Goal: Task Accomplishment & Management: Use online tool/utility

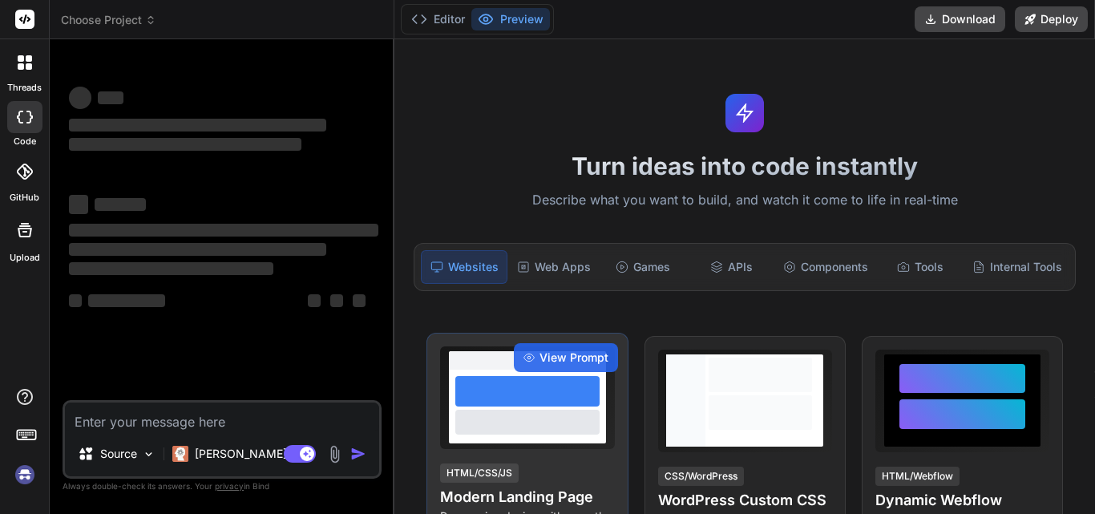
type textarea "x"
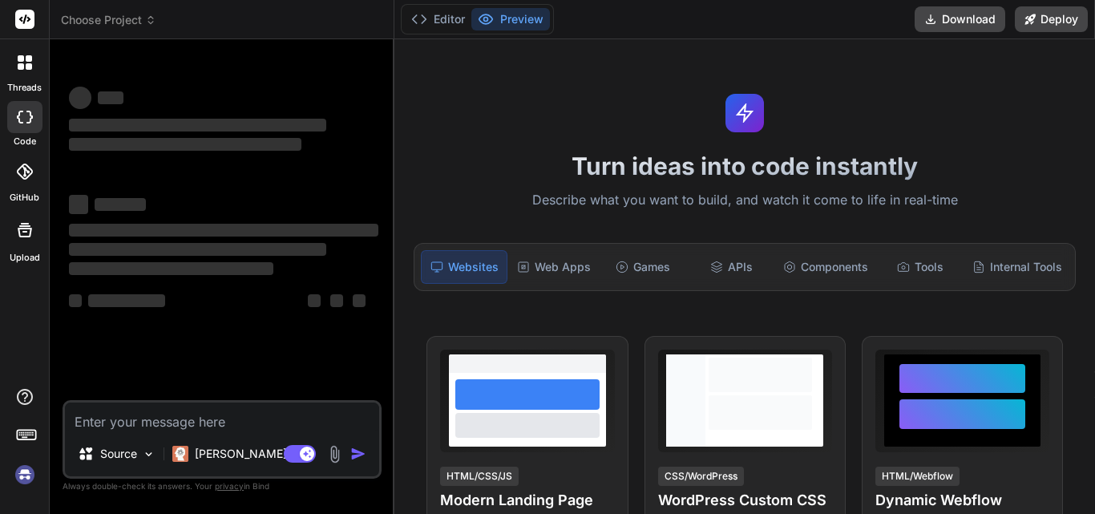
click at [116, 419] on textarea at bounding box center [222, 416] width 314 height 29
type textarea "Replit Ghostwrite"
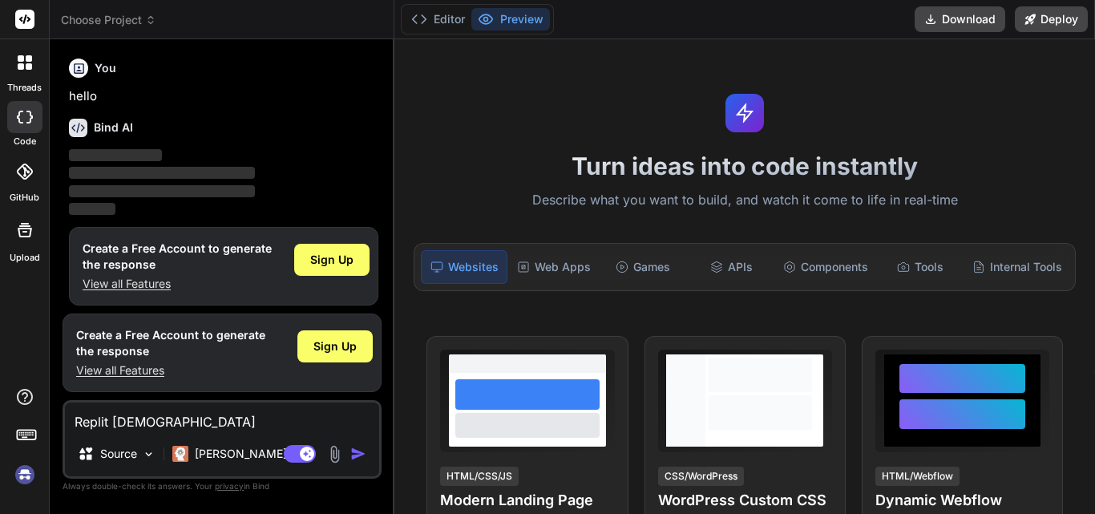
type textarea "x"
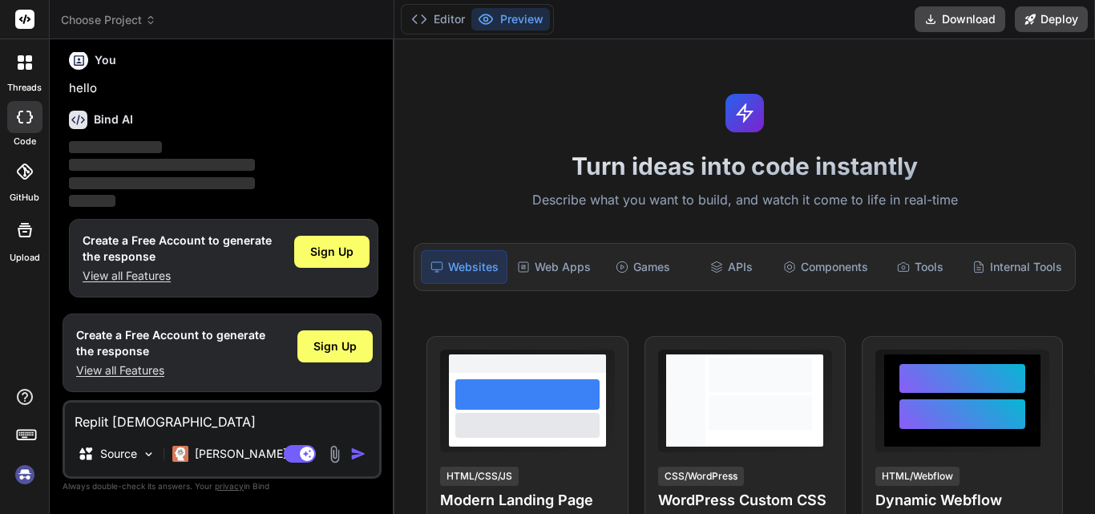
type textarea "Replit Ghostwrit"
type textarea "x"
type textarea "Replit Ghostwri"
type textarea "x"
type textarea "Replit Ghostwr"
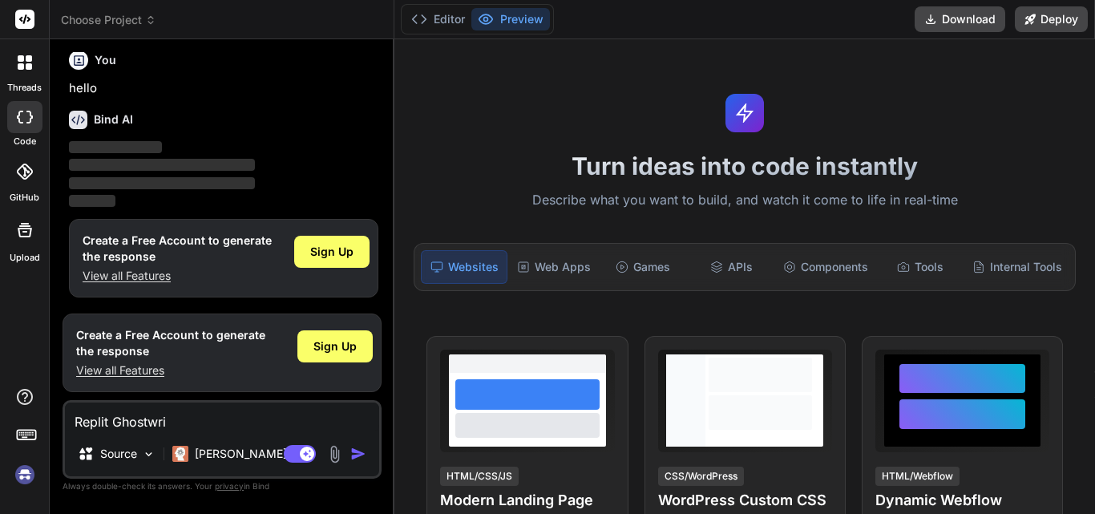
type textarea "x"
type textarea "Replit Ghostw"
type textarea "x"
type textarea "Replit Ghost"
type textarea "x"
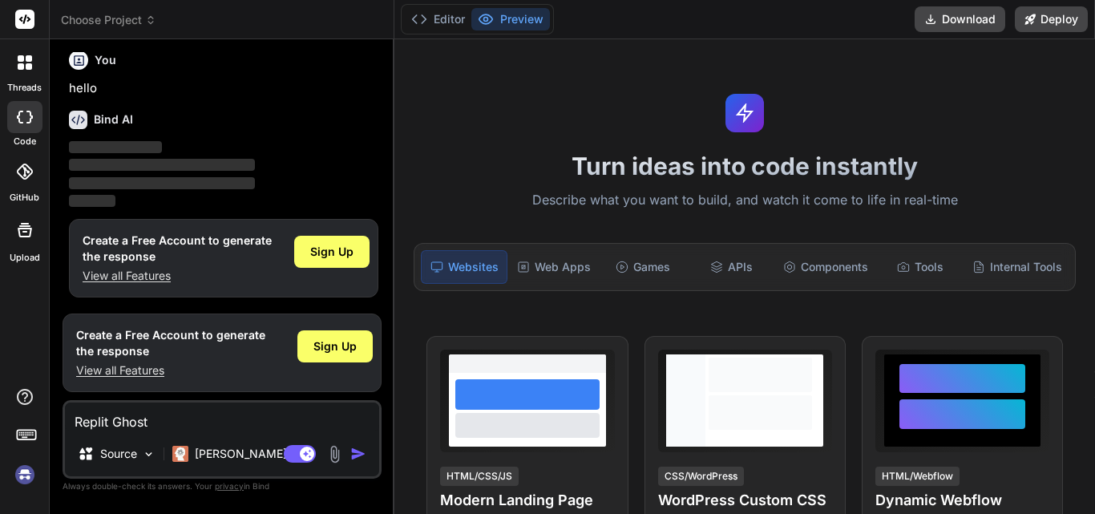
type textarea "Replit Ghos"
type textarea "x"
type textarea "Replit Gho"
type textarea "x"
type textarea "Replit Gh"
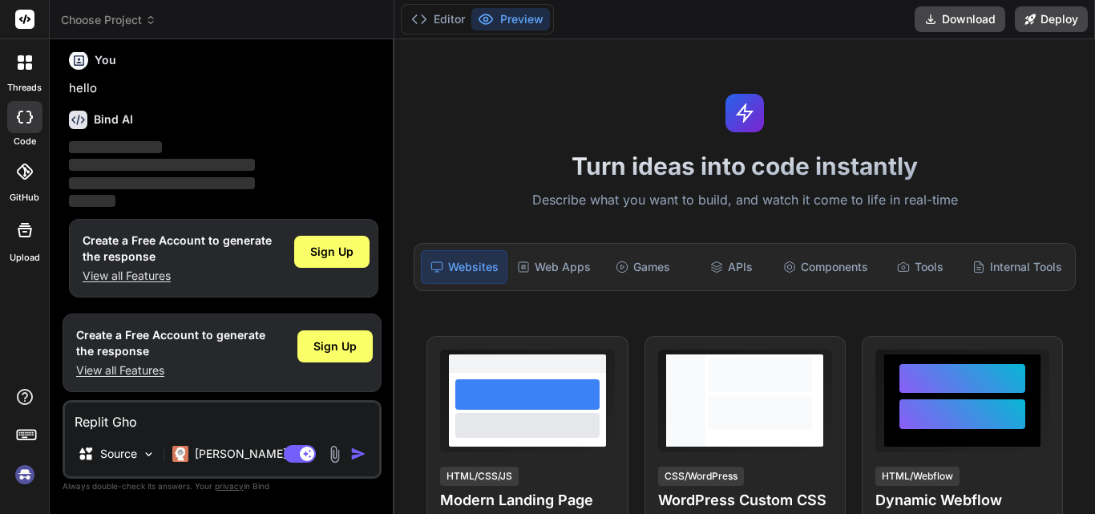
type textarea "x"
type textarea "Replit G"
type textarea "x"
type textarea "Replit"
type textarea "x"
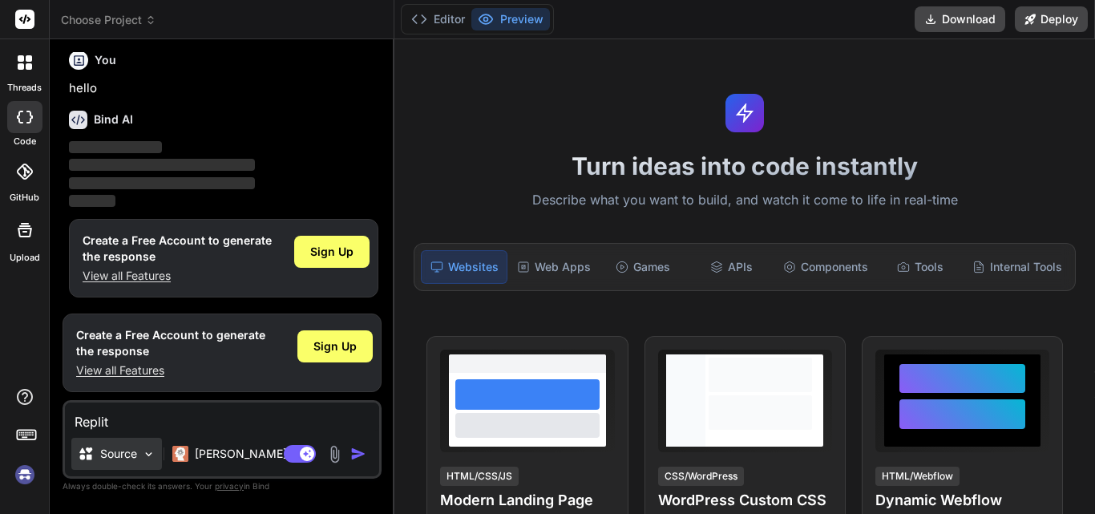
type textarea "Replit"
type textarea "x"
type textarea "Repli"
type textarea "x"
type textarea "Repl"
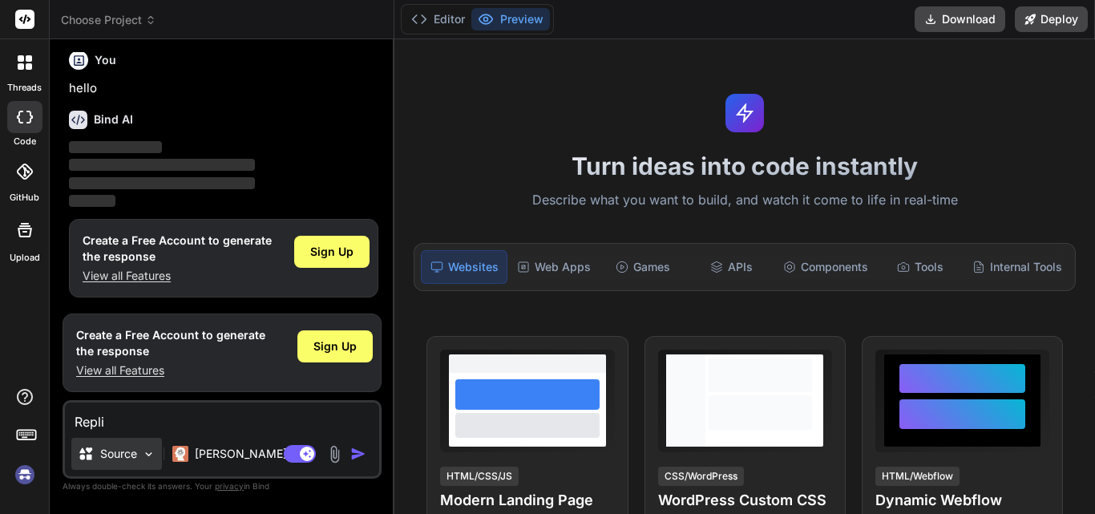
type textarea "x"
type textarea "Rep"
type textarea "x"
type textarea "Re"
type textarea "x"
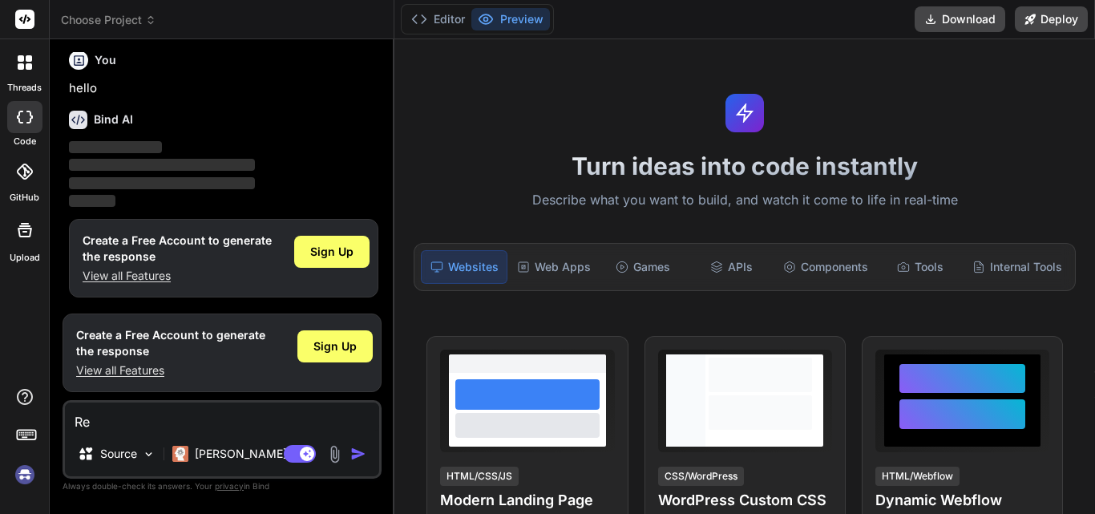
type textarea "R"
type textarea "x"
drag, startPoint x: 153, startPoint y: 402, endPoint x: 134, endPoint y: 430, distance: 33.4
click at [148, 408] on textarea at bounding box center [222, 416] width 314 height 29
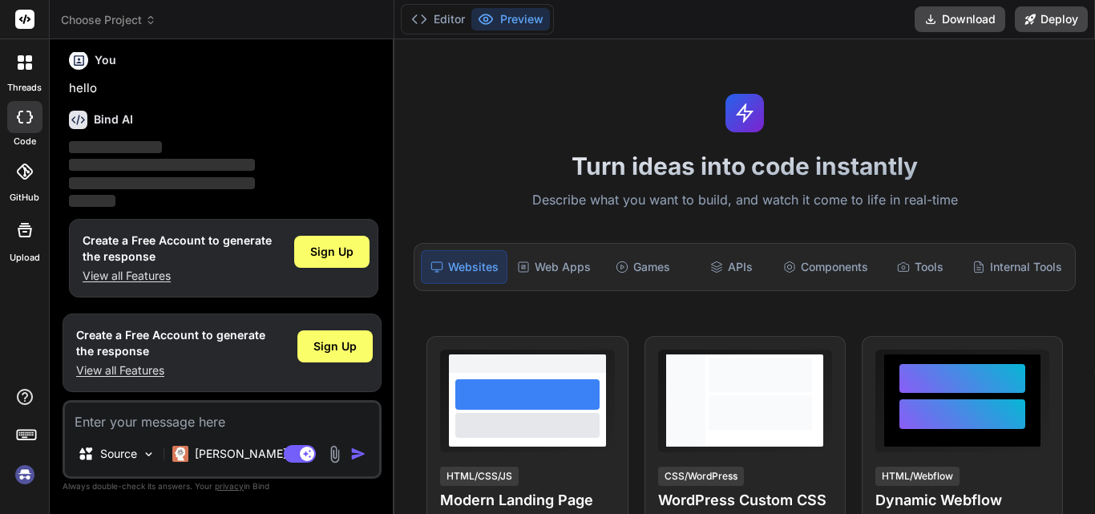
click at [133, 430] on textarea at bounding box center [222, 416] width 314 height 29
paste textarea "You need to provide table to show list of authorizations below authorization se…"
type textarea "You need to provide table to show list of authorizations below authorization se…"
type textarea "x"
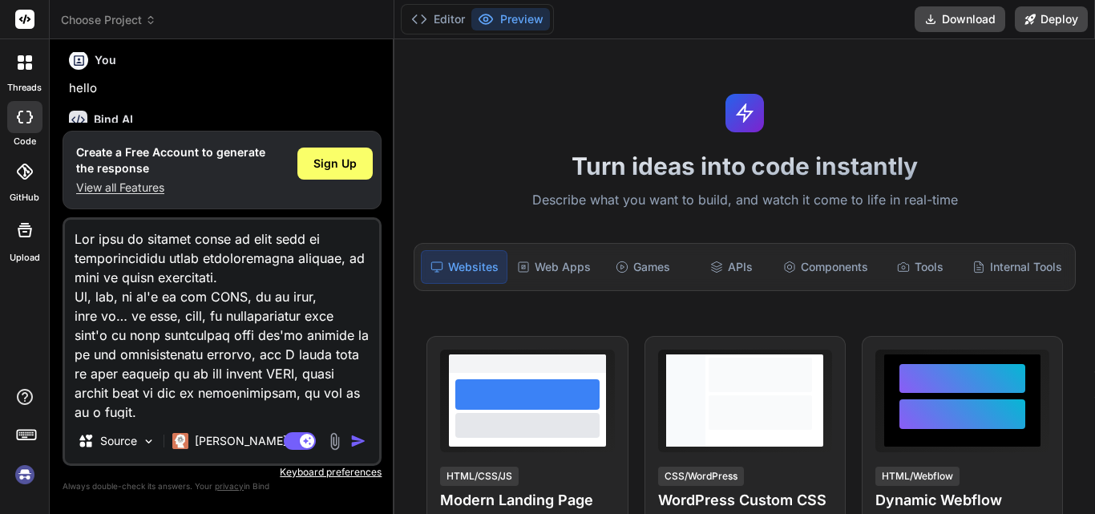
scroll to position [656, 0]
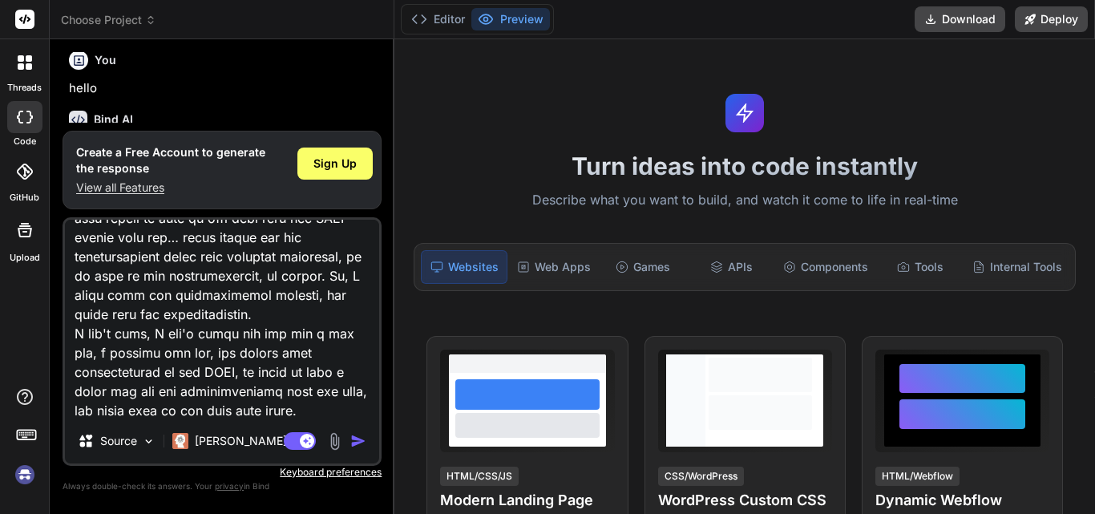
type textarea "You need to provide table to show list of authorizations below authorization se…"
click at [353, 441] on img "button" at bounding box center [358, 441] width 16 height 16
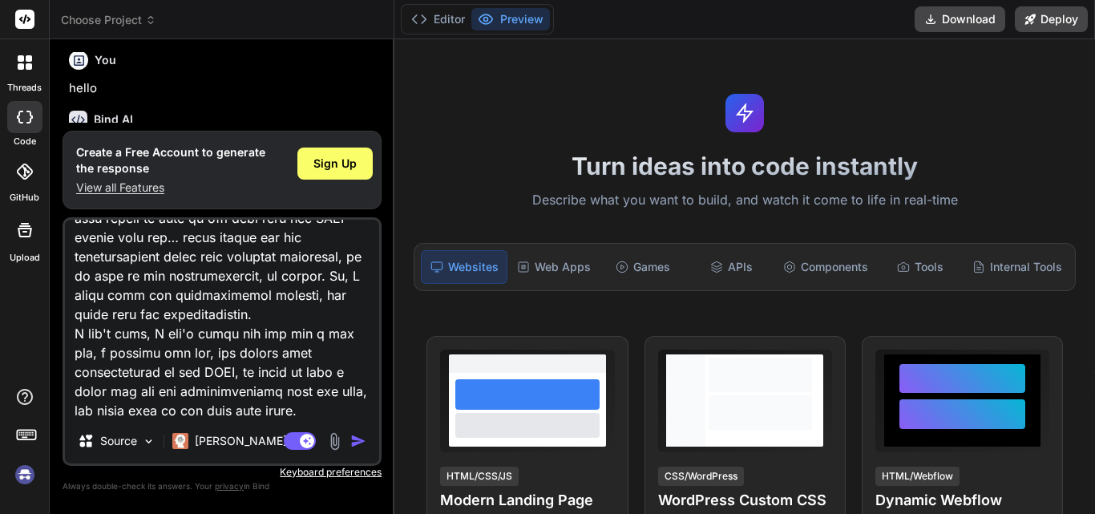
click at [211, 115] on div "Bind AI" at bounding box center [223, 120] width 309 height 18
click at [17, 120] on icon at bounding box center [25, 117] width 16 height 13
click at [29, 67] on icon at bounding box center [29, 66] width 6 height 6
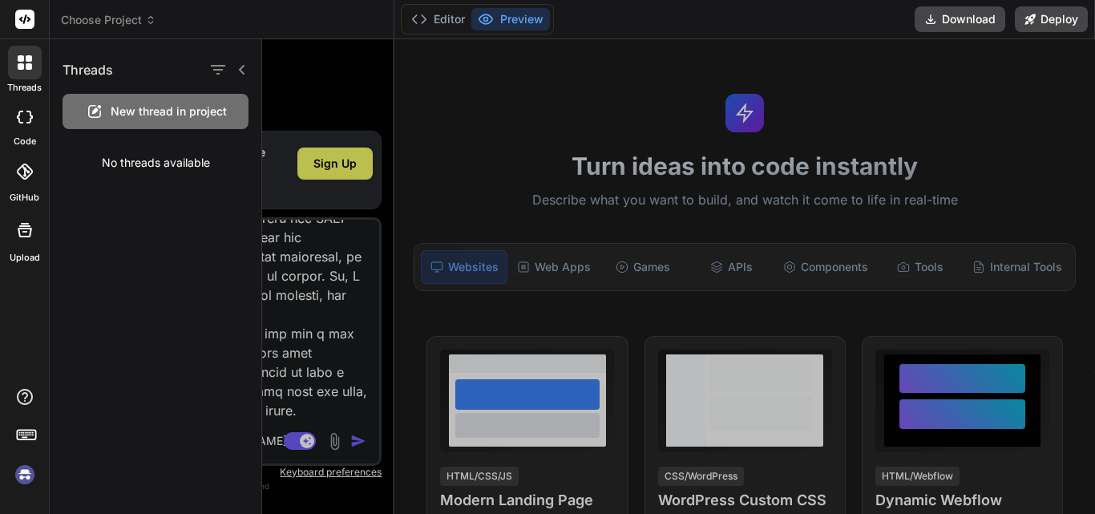
click at [25, 20] on icon at bounding box center [25, 19] width 12 height 10
click at [28, 104] on div at bounding box center [24, 117] width 35 height 32
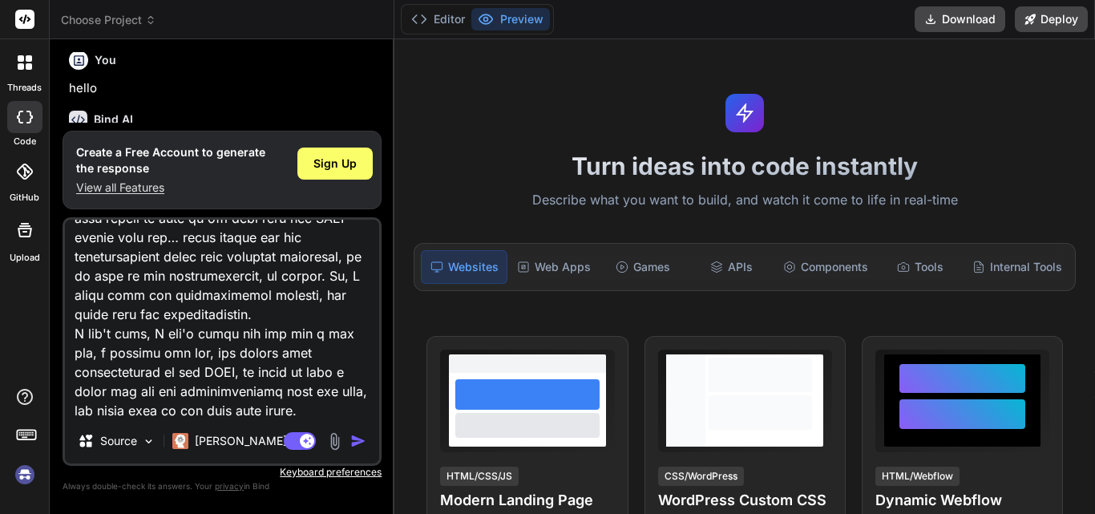
click at [365, 431] on div "Agent Mode. When this toggle is activated, AI automatically makes decisions, re…" at bounding box center [327, 440] width 92 height 19
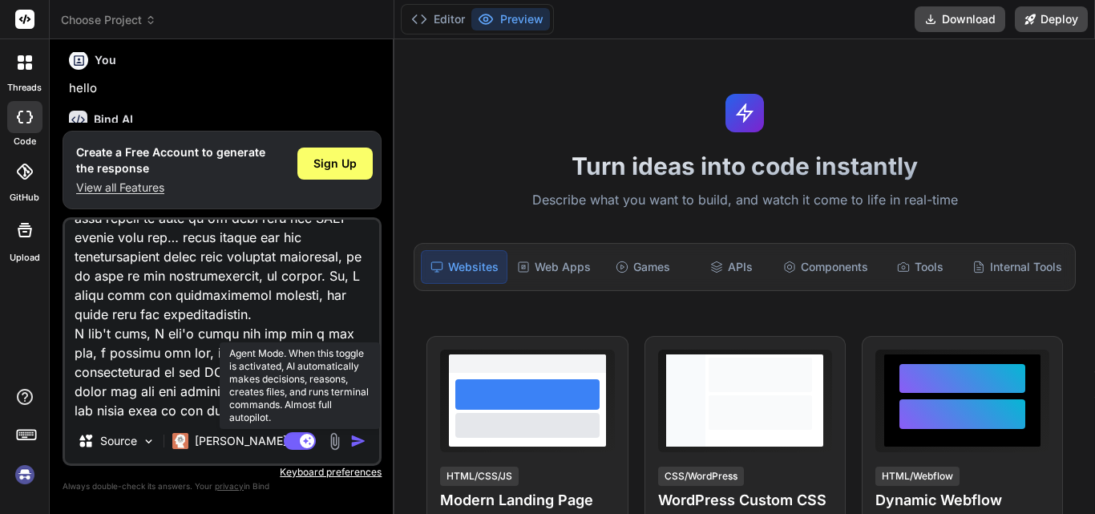
click at [309, 442] on rect at bounding box center [307, 441] width 14 height 14
type textarea "x"
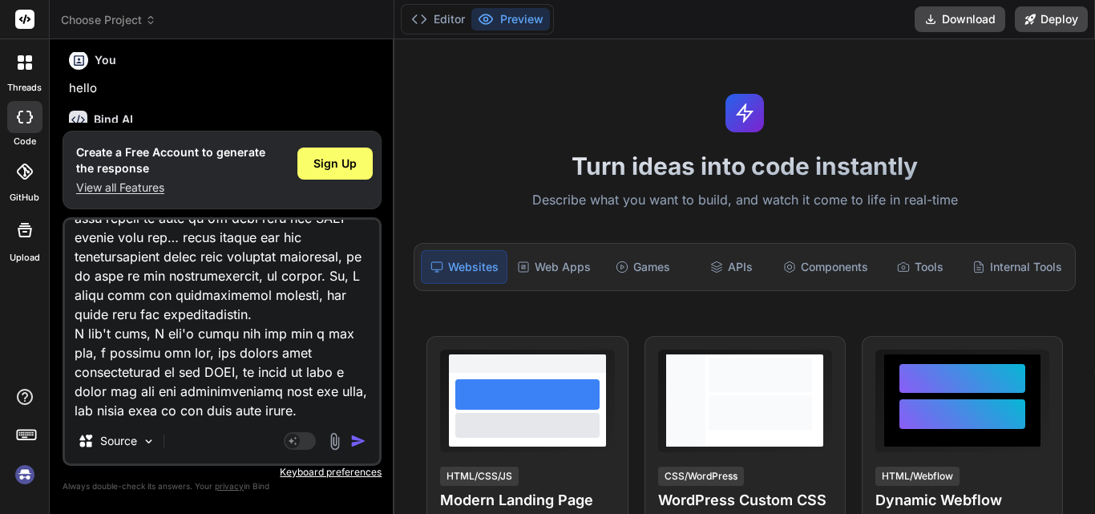
click at [353, 441] on img "button" at bounding box center [358, 441] width 16 height 16
click at [353, 442] on img "button" at bounding box center [358, 441] width 16 height 16
click at [725, 277] on div "APIs" at bounding box center [730, 267] width 85 height 34
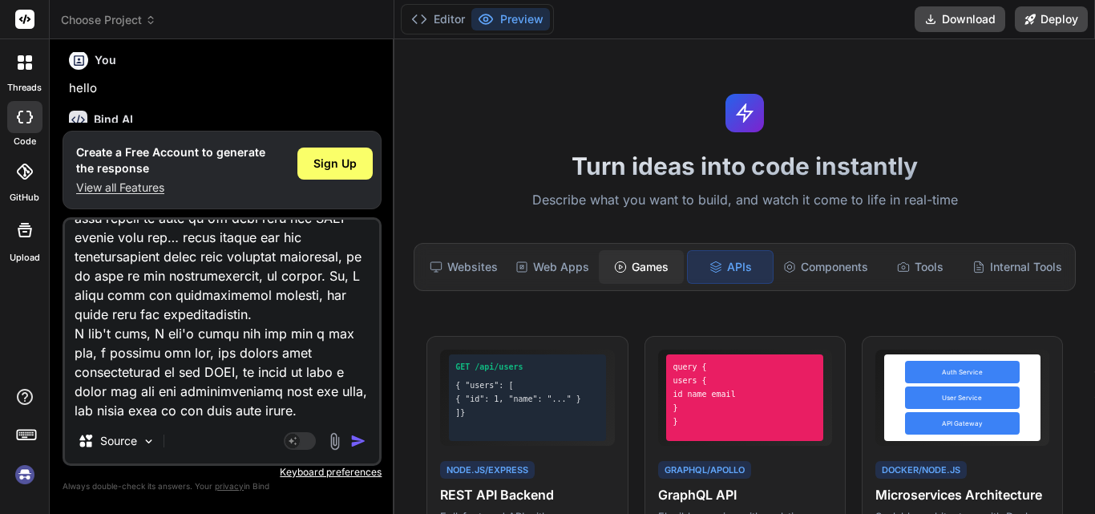
click at [651, 269] on div "Games" at bounding box center [641, 267] width 85 height 34
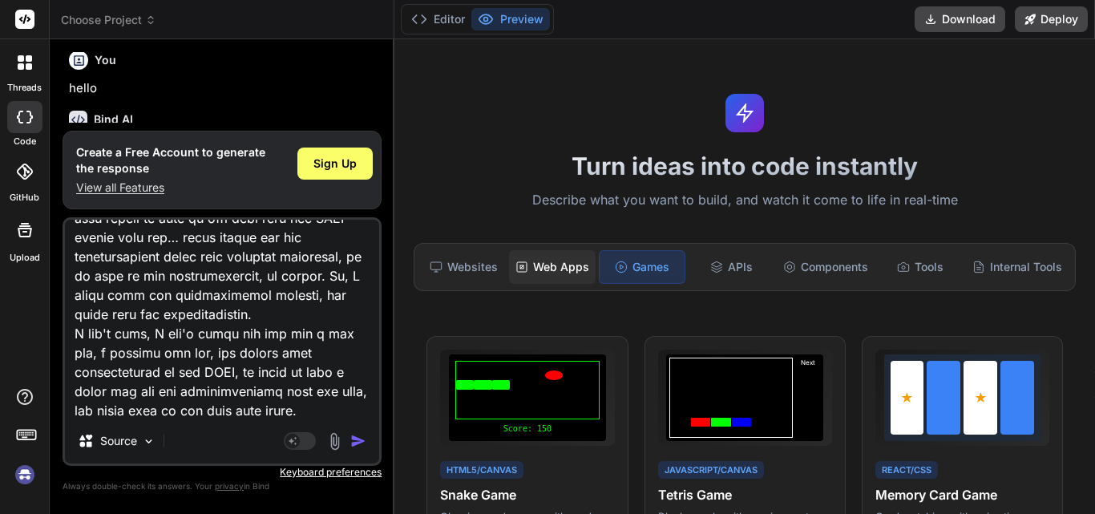
click at [579, 271] on div "Web Apps" at bounding box center [552, 267] width 87 height 34
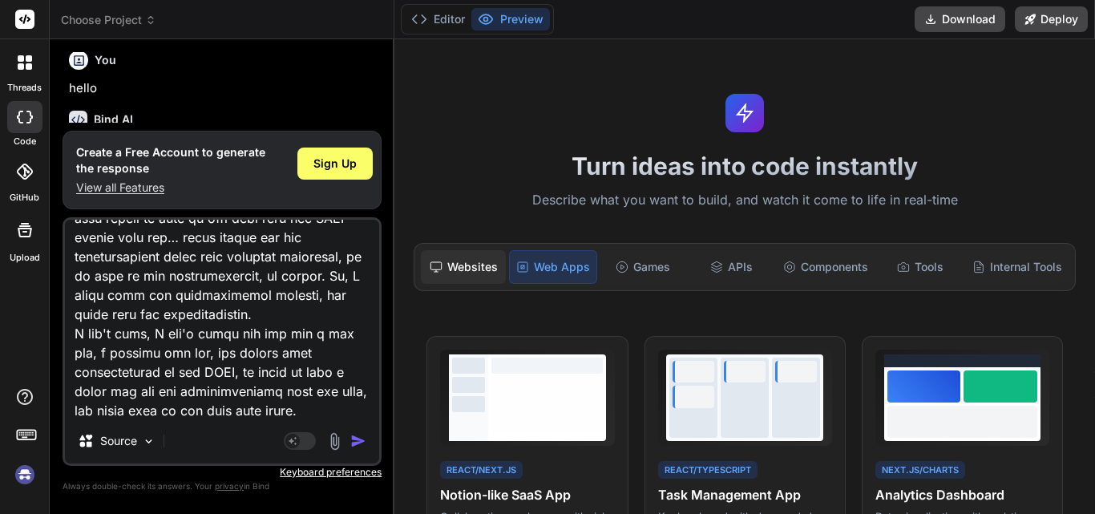
click at [451, 263] on div "Websites" at bounding box center [463, 267] width 85 height 34
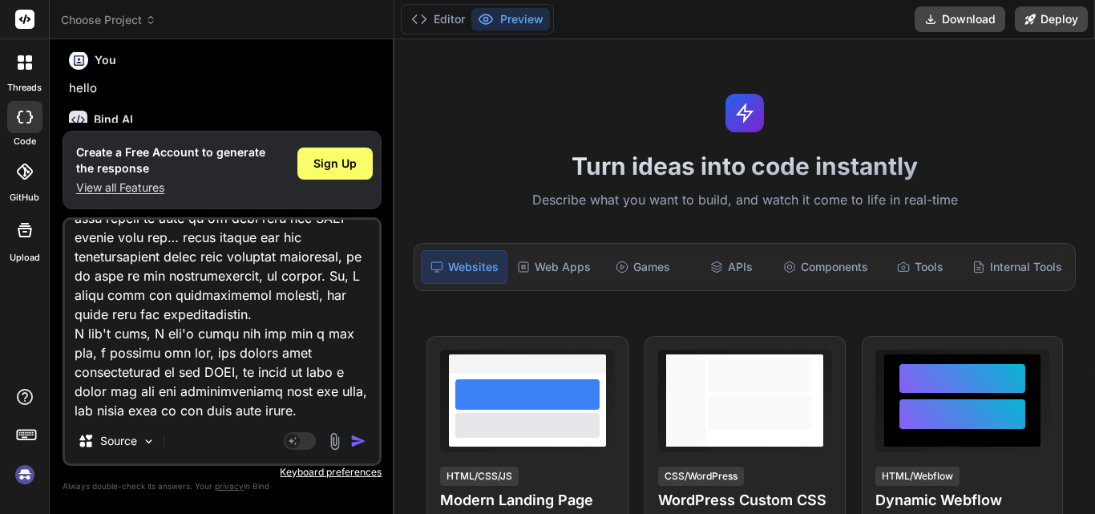
click at [156, 185] on p "View all Features" at bounding box center [170, 188] width 189 height 16
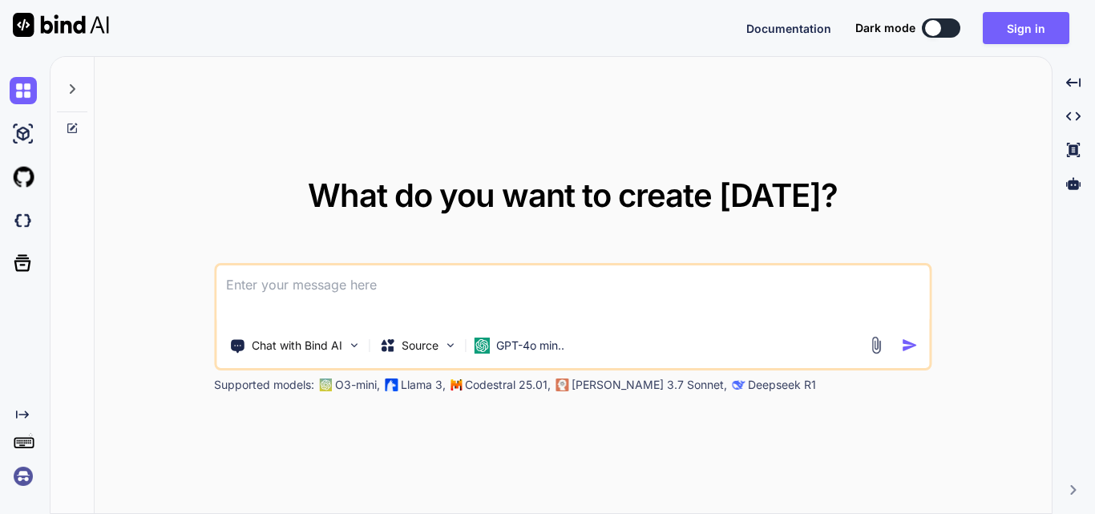
click at [329, 300] on textarea at bounding box center [572, 294] width 713 height 59
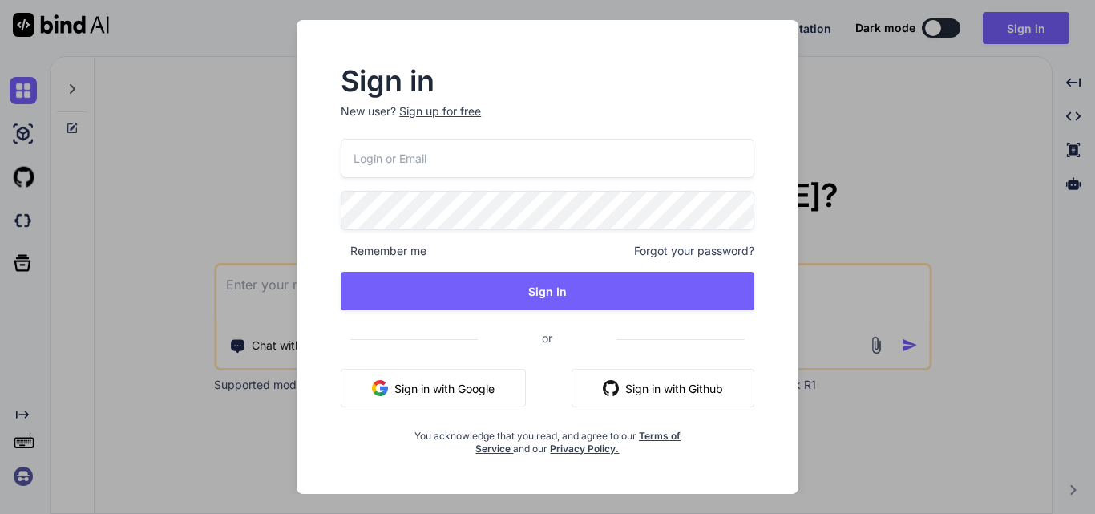
click at [862, 199] on div "Sign in New user? Sign up for free Remember me Forgot your password? Sign In or…" at bounding box center [547, 257] width 1095 height 514
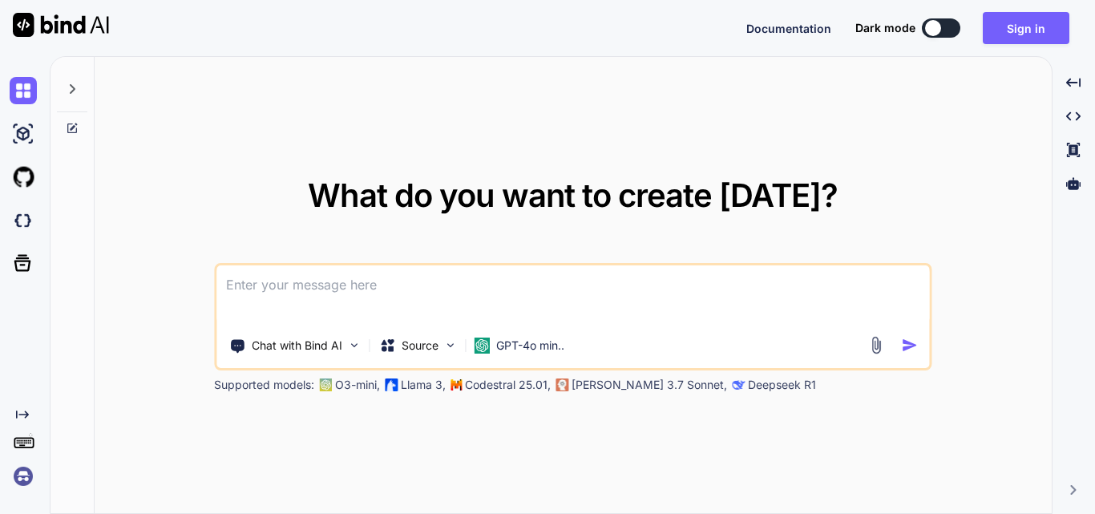
click at [389, 286] on textarea at bounding box center [572, 294] width 713 height 59
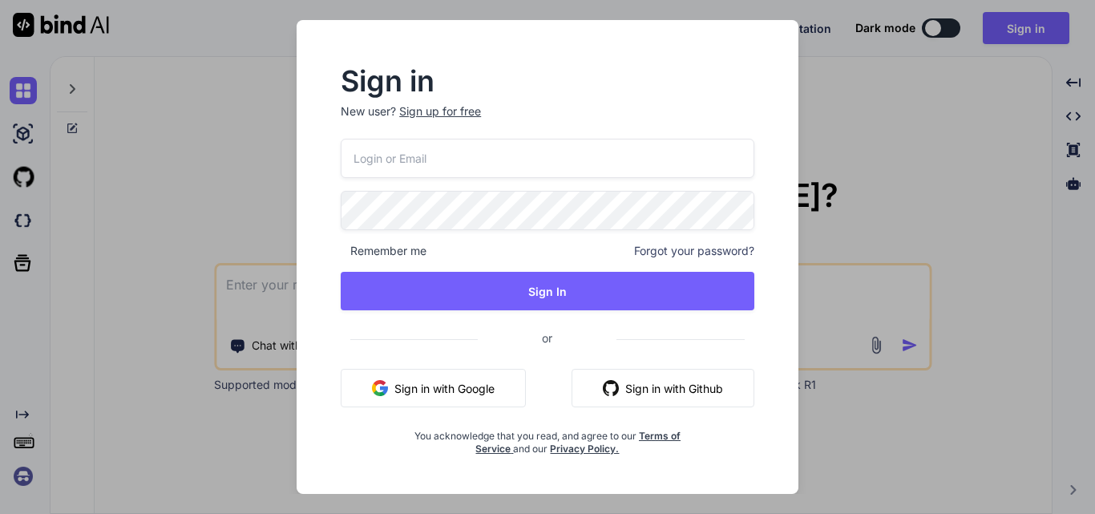
click at [502, 155] on input "email" at bounding box center [548, 158] width 414 height 39
type input "[EMAIL_ADDRESS][DOMAIN_NAME]"
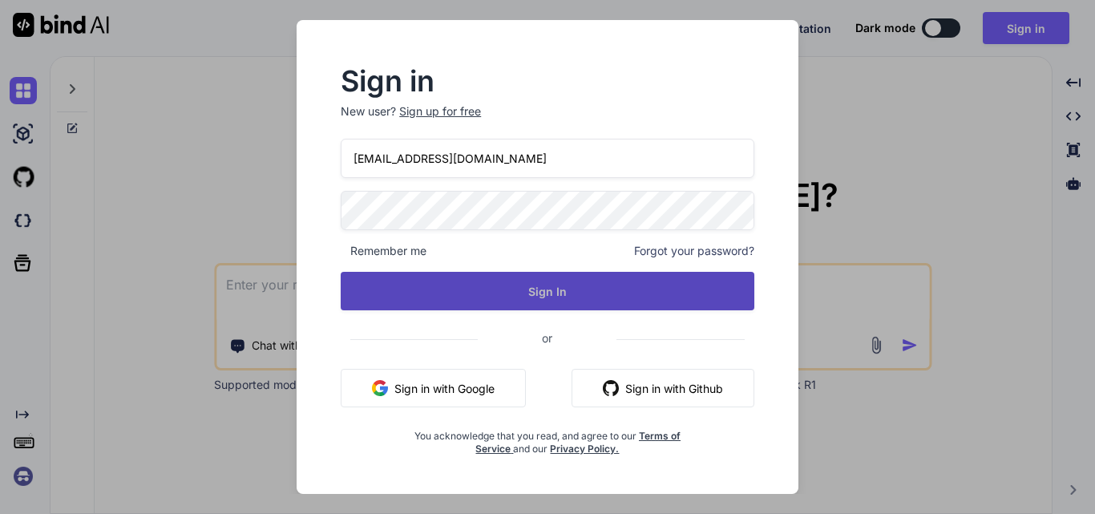
click at [580, 285] on button "Sign In" at bounding box center [548, 291] width 414 height 38
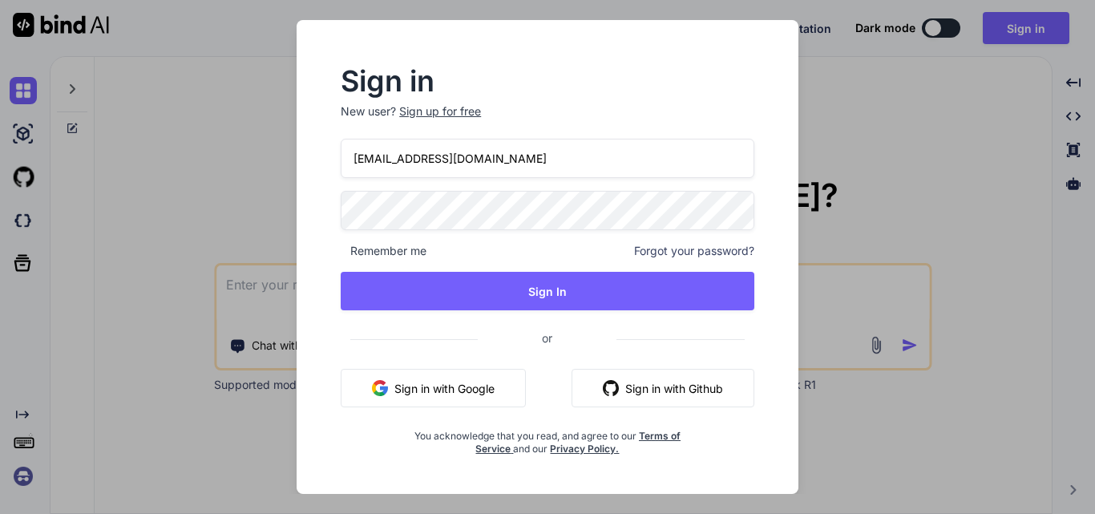
click at [832, 60] on div "Sign in New user? Sign up for free [EMAIL_ADDRESS][DOMAIN_NAME] Remember me For…" at bounding box center [547, 257] width 1095 height 514
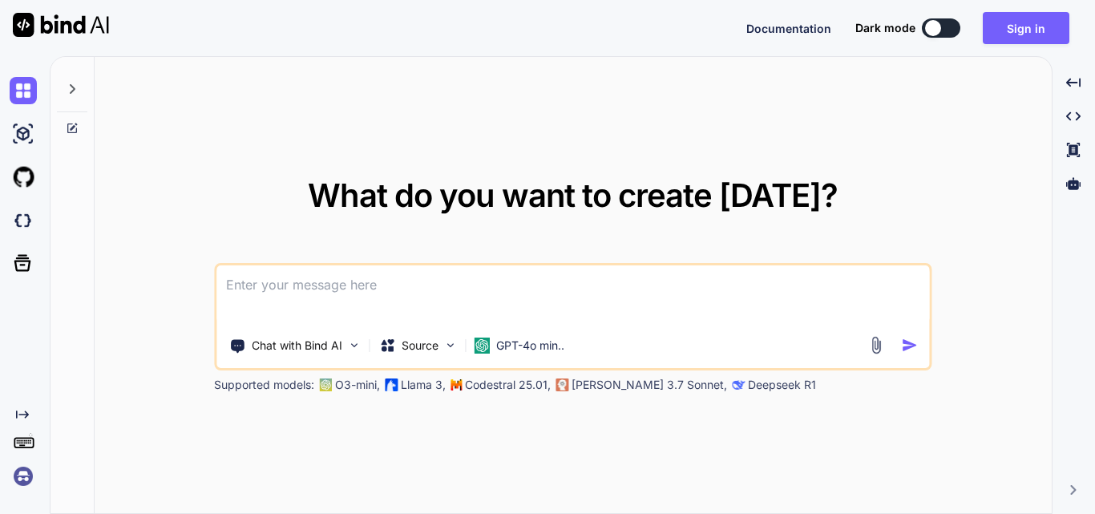
click at [370, 275] on textarea at bounding box center [572, 294] width 713 height 59
paste textarea
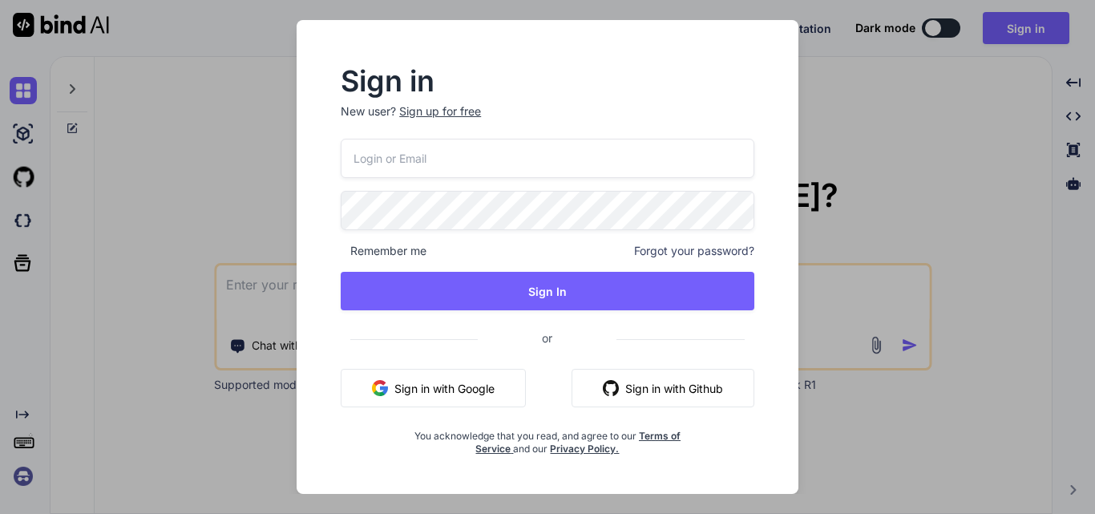
click at [414, 376] on button "Sign in with Google" at bounding box center [433, 388] width 185 height 38
click at [901, 132] on div "Sign in New user? Sign up for free Remember me Forgot your password? Sign In or…" at bounding box center [547, 257] width 1095 height 514
